Goal: Book appointment/travel/reservation

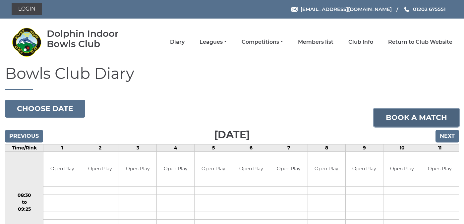
click at [414, 116] on link "Book a match" at bounding box center [416, 118] width 85 height 18
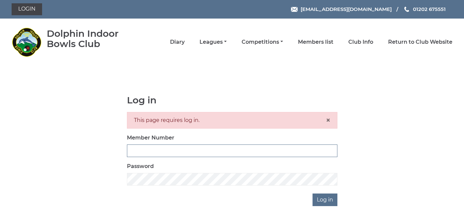
click at [206, 149] on input "Member Number" at bounding box center [232, 150] width 210 height 13
type input "3923"
click at [325, 198] on input "Log in" at bounding box center [324, 199] width 25 height 13
click at [321, 197] on input "Log in" at bounding box center [324, 199] width 25 height 13
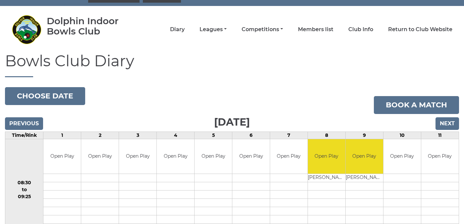
scroll to position [14, 0]
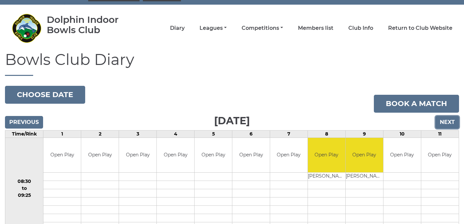
click at [444, 121] on input "Next" at bounding box center [447, 122] width 24 height 13
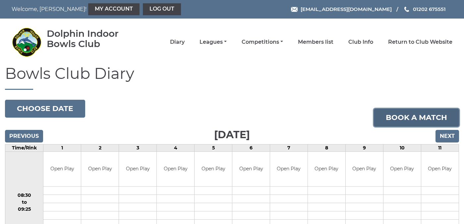
click at [411, 116] on link "Book a match" at bounding box center [416, 118] width 85 height 18
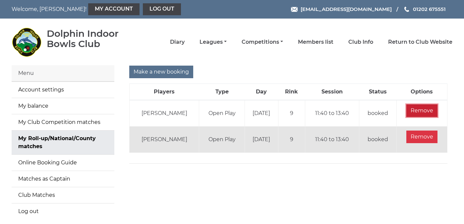
click at [420, 110] on input "Remove" at bounding box center [421, 110] width 31 height 13
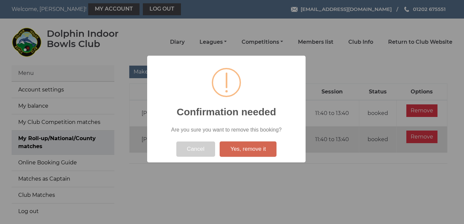
click at [238, 151] on button "Yes, remove it" at bounding box center [248, 148] width 57 height 15
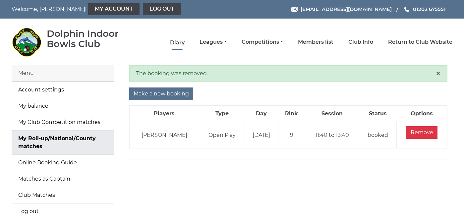
click at [185, 42] on link "Diary" at bounding box center [177, 42] width 15 height 7
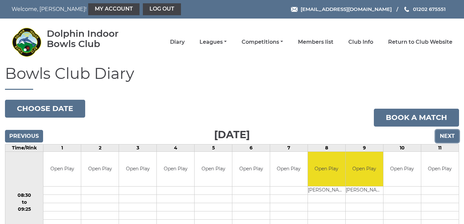
click at [444, 135] on input "Next" at bounding box center [447, 136] width 24 height 13
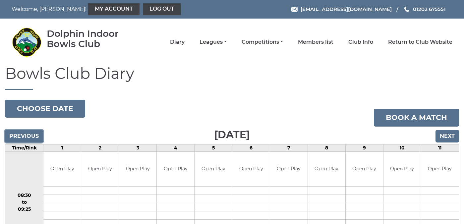
click at [23, 136] on input "Previous" at bounding box center [24, 136] width 38 height 13
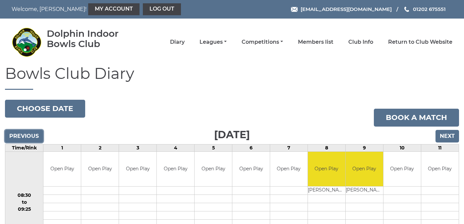
click at [24, 136] on input "Previous" at bounding box center [24, 136] width 38 height 13
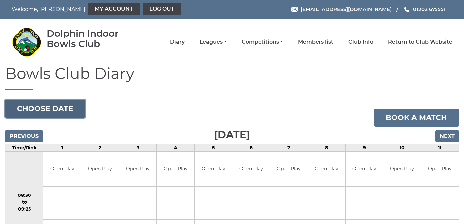
click at [52, 108] on button "Choose date" at bounding box center [45, 109] width 80 height 18
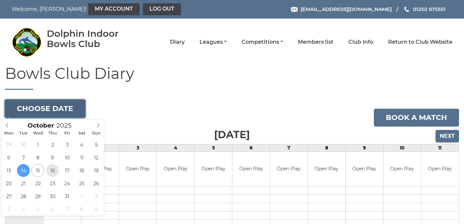
type input "[DATE]"
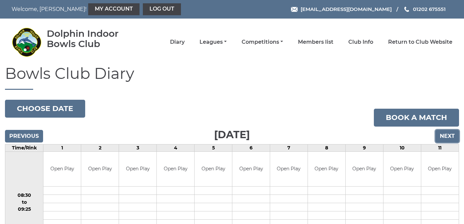
click at [443, 137] on input "Next" at bounding box center [447, 136] width 24 height 13
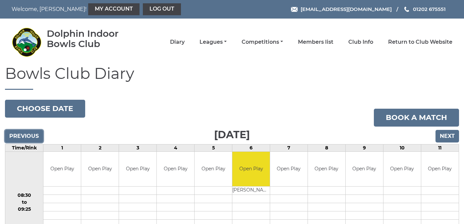
click at [27, 137] on input "Previous" at bounding box center [24, 136] width 38 height 13
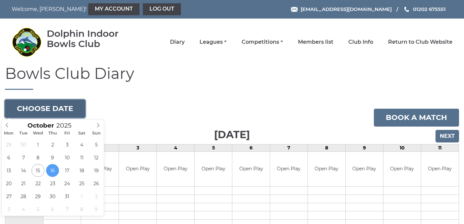
click at [55, 106] on button "Choose date" at bounding box center [45, 109] width 80 height 18
type input "[DATE]"
